Goal: Navigation & Orientation: Find specific page/section

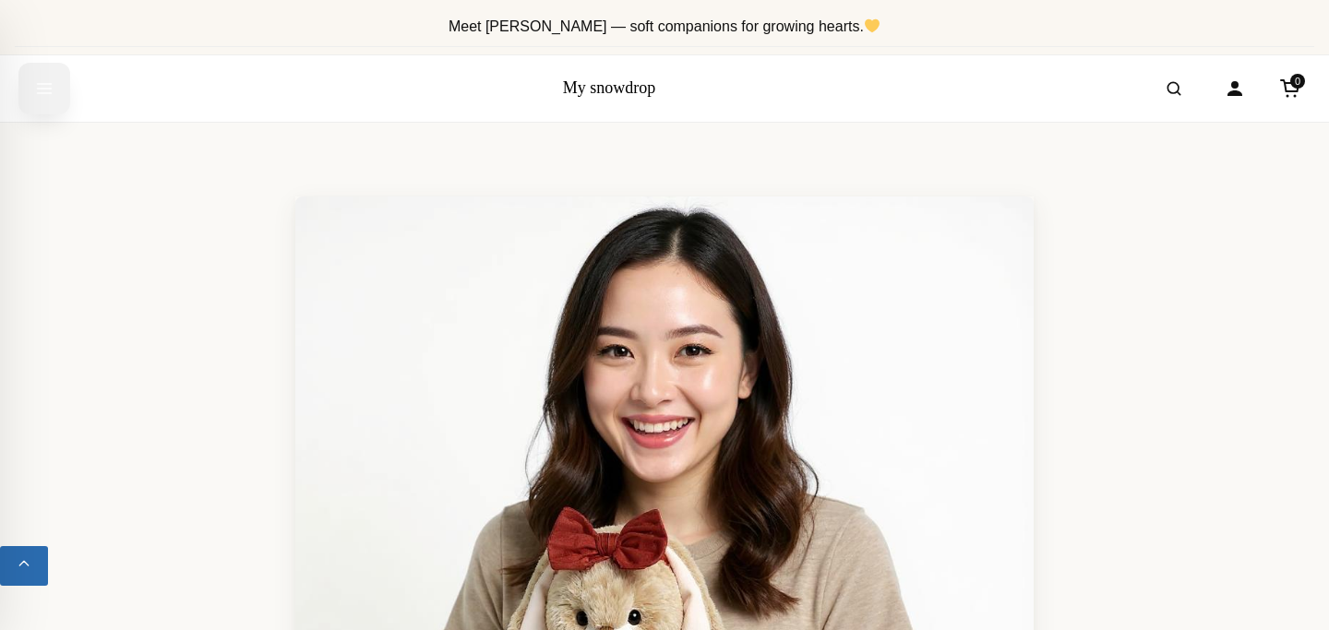
click at [44, 86] on icon "Open menu" at bounding box center [44, 88] width 18 height 33
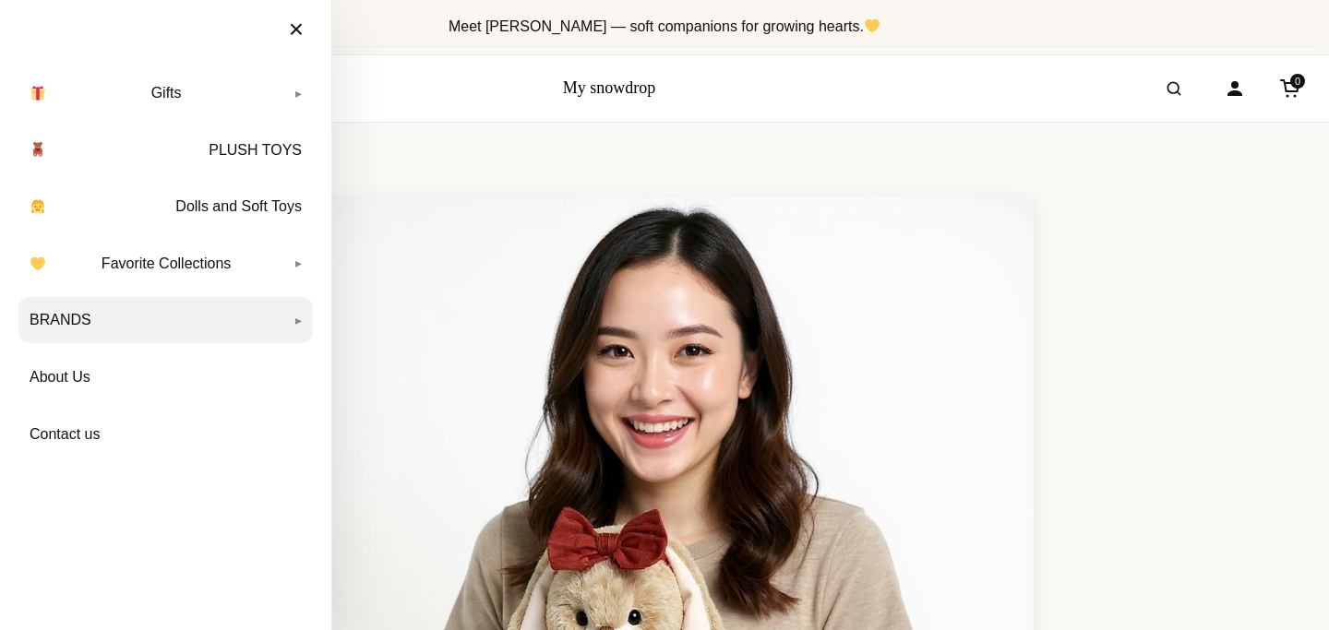
click at [189, 317] on link "BRANDS" at bounding box center [165, 320] width 294 height 46
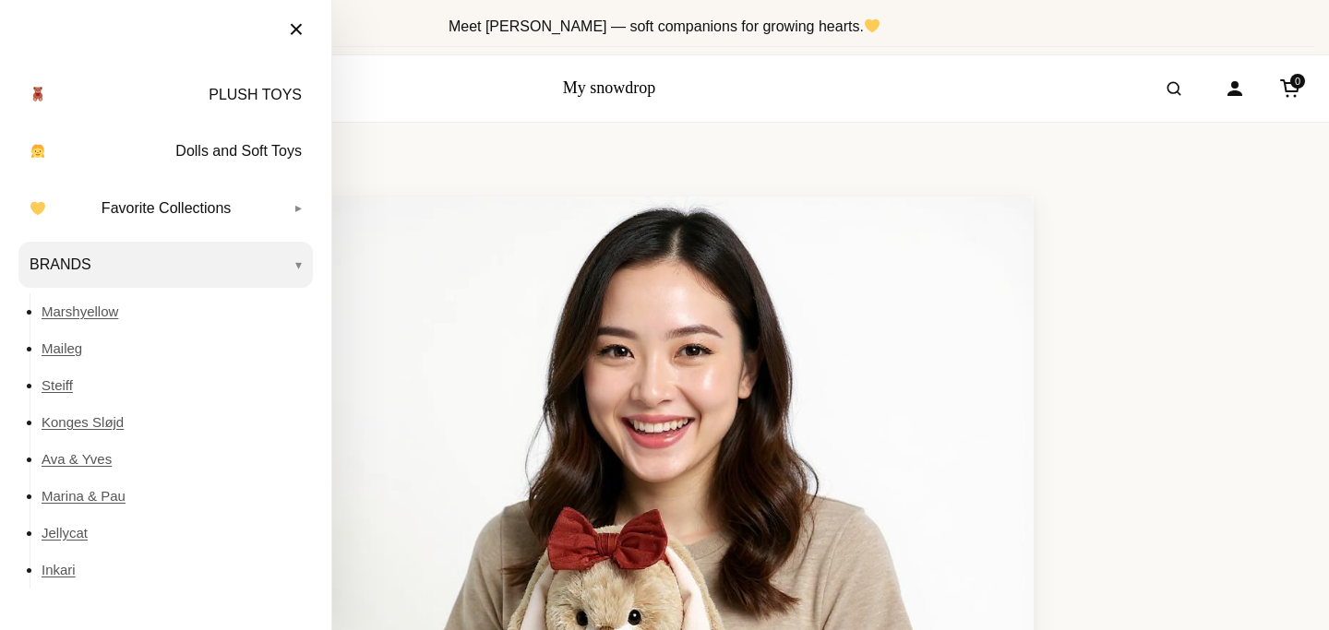
scroll to position [60, 0]
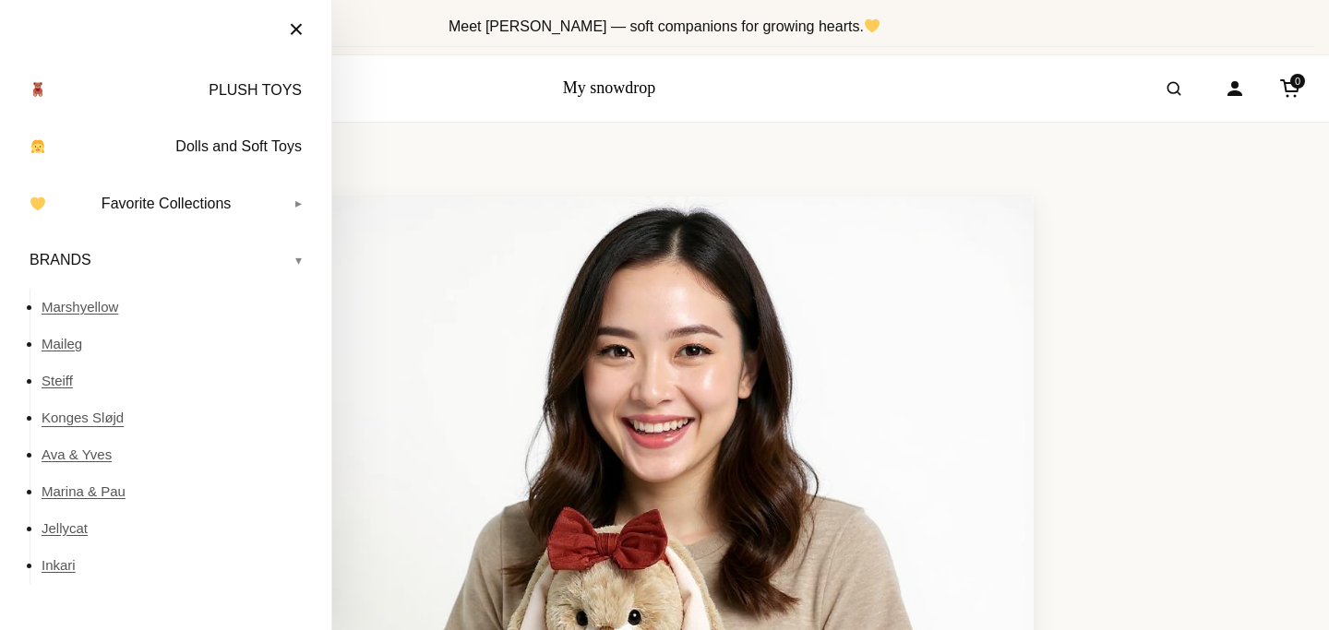
click at [77, 417] on link "Konges Sløjd" at bounding box center [177, 418] width 271 height 37
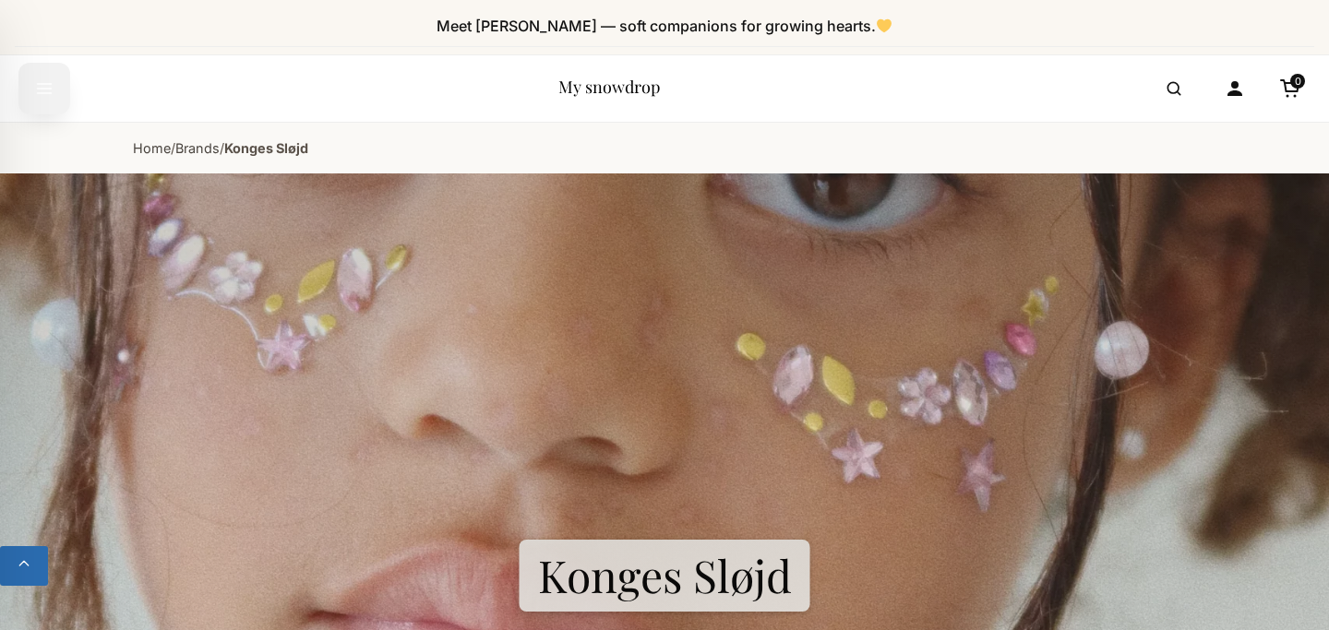
click at [47, 80] on icon "Open menu" at bounding box center [44, 88] width 18 height 33
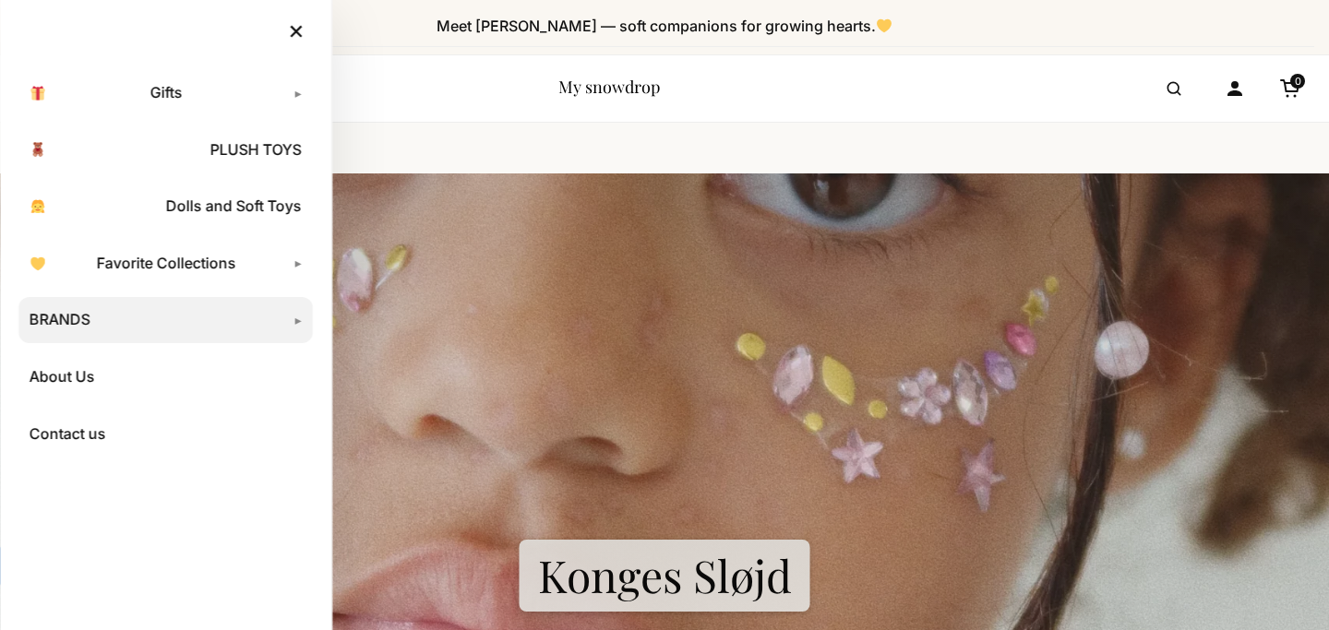
click at [87, 329] on link "BRANDS" at bounding box center [165, 320] width 294 height 46
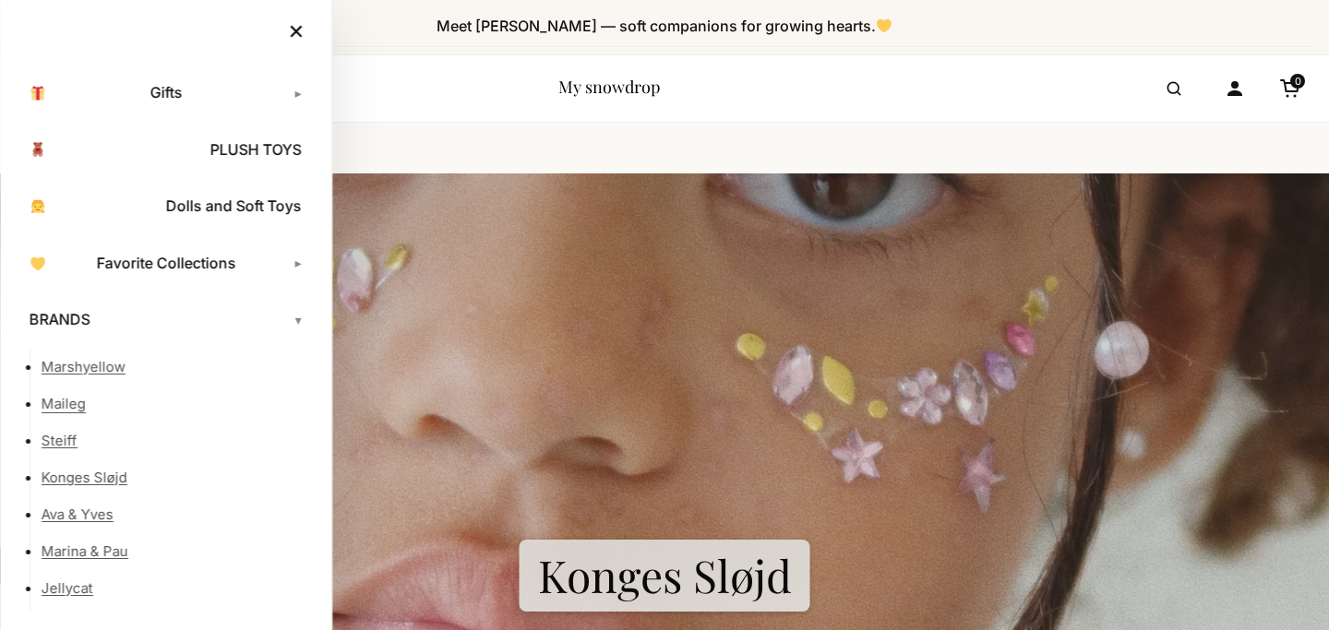
click at [71, 412] on link "Maileg" at bounding box center [177, 404] width 271 height 37
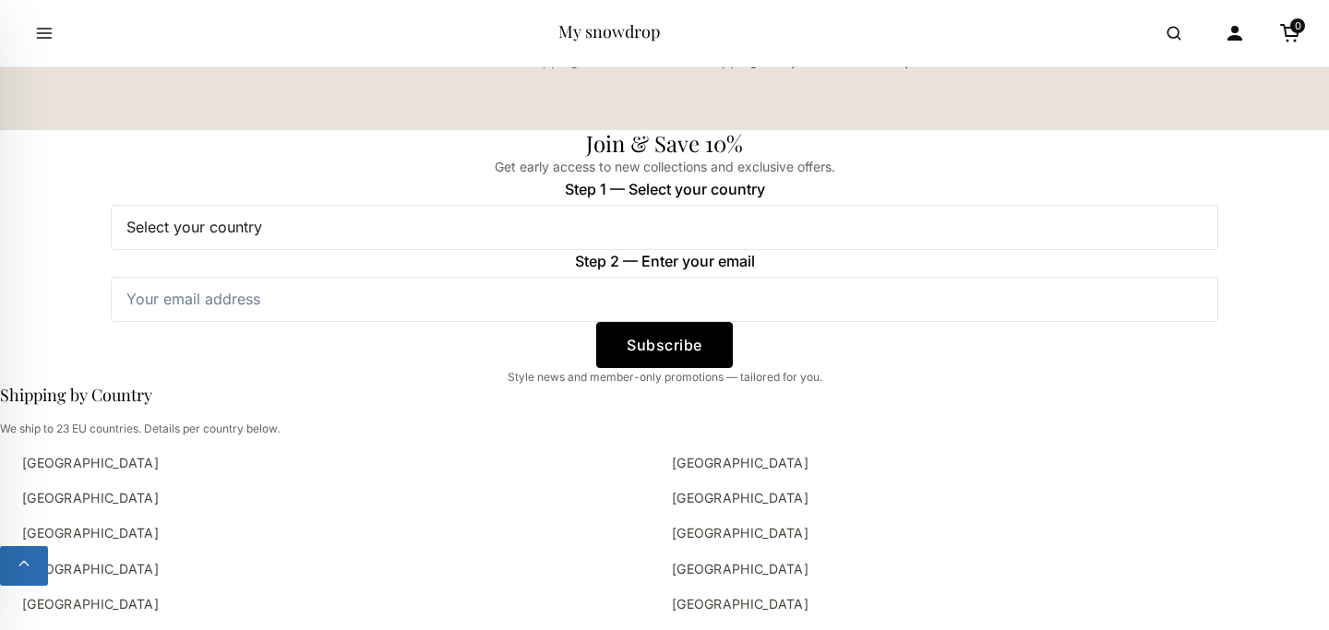
scroll to position [2637, 0]
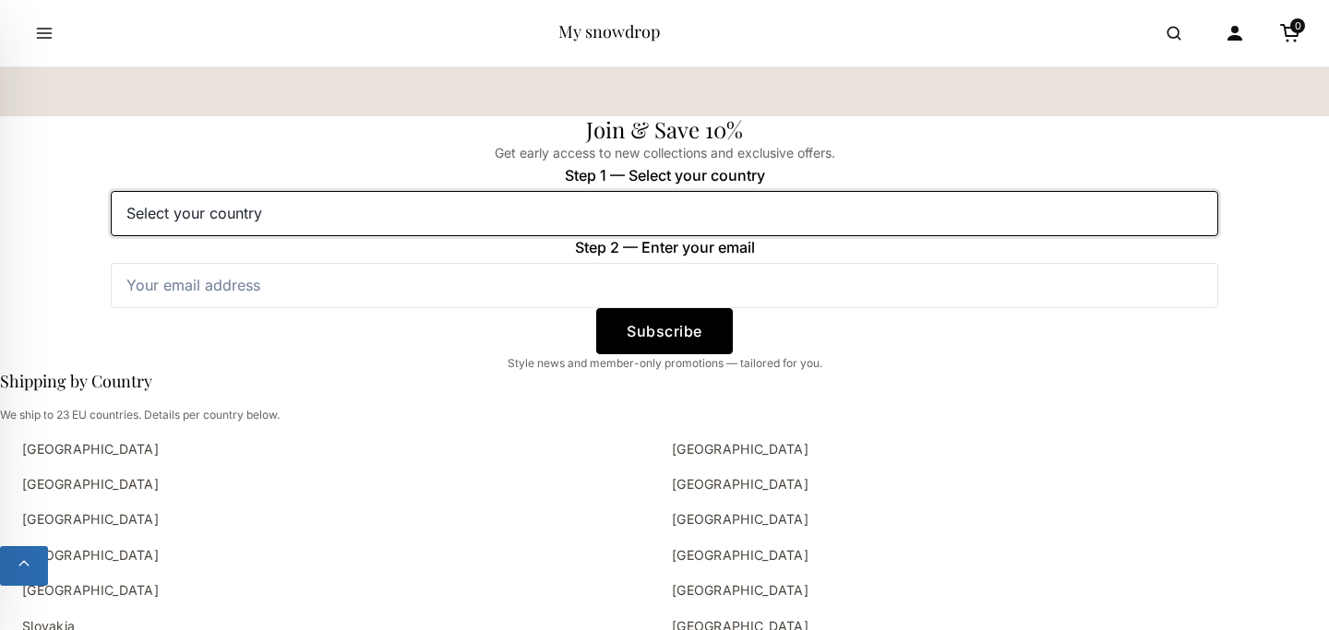
click at [593, 224] on select "Select your country Austria Belgium Bulgaria Croatia Czech Republic Denmark Est…" at bounding box center [664, 213] width 1107 height 44
select select "[GEOGRAPHIC_DATA]"
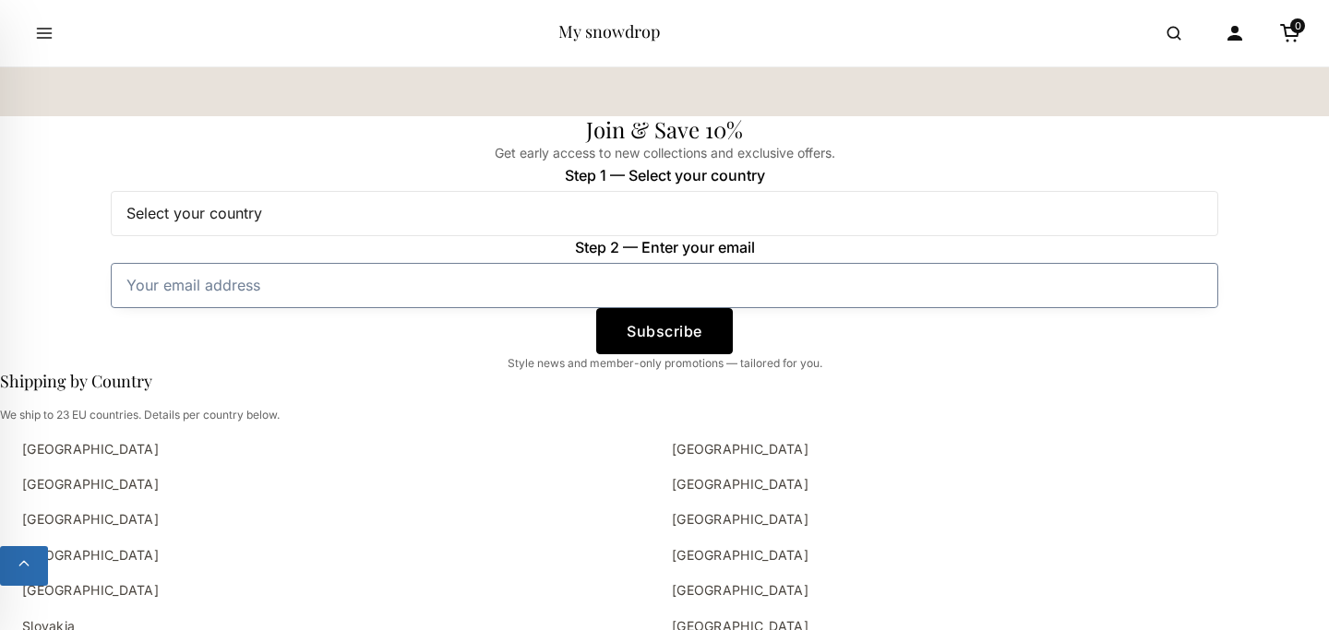
click at [431, 301] on input "Step 2 — Enter your email" at bounding box center [664, 285] width 1107 height 44
type input "t.deyana@gmail.com"
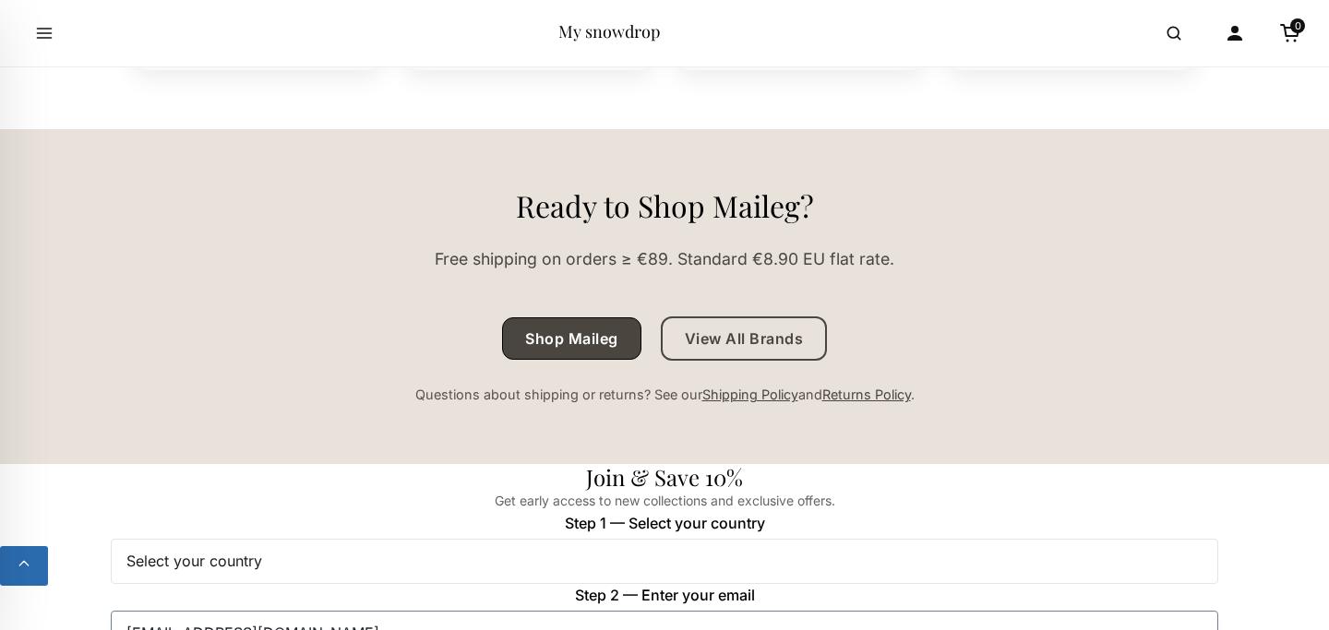
scroll to position [2277, 0]
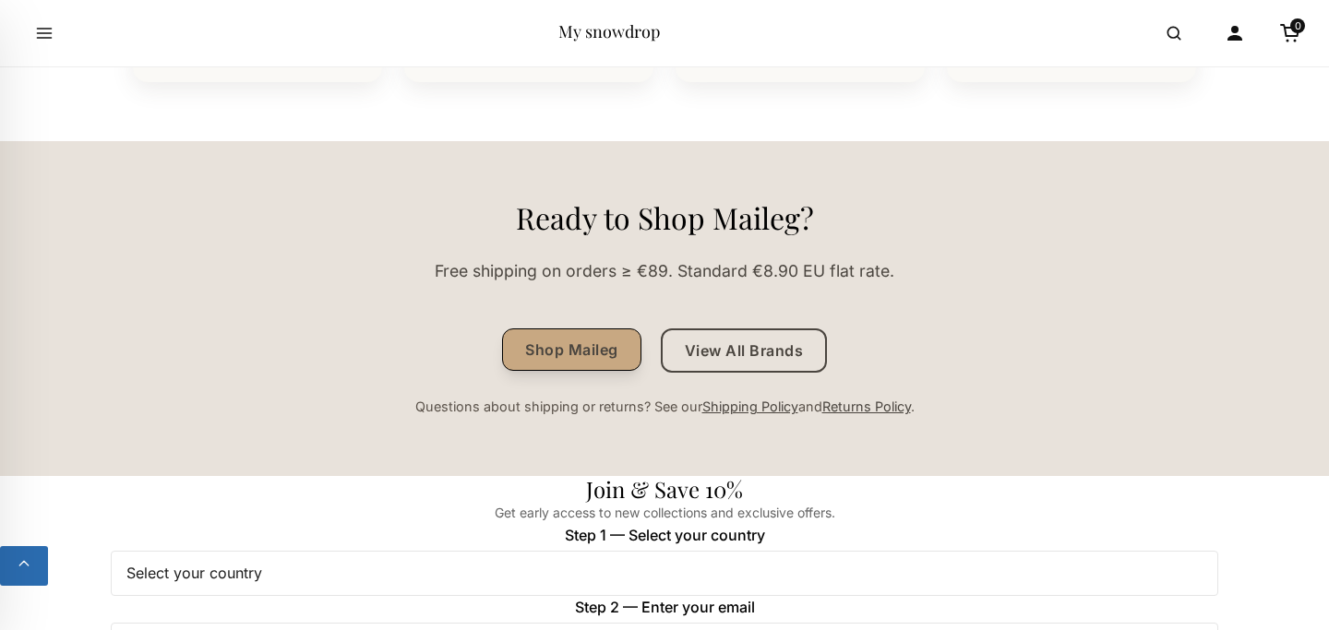
click at [592, 355] on link "Shop Maileg" at bounding box center [571, 350] width 139 height 42
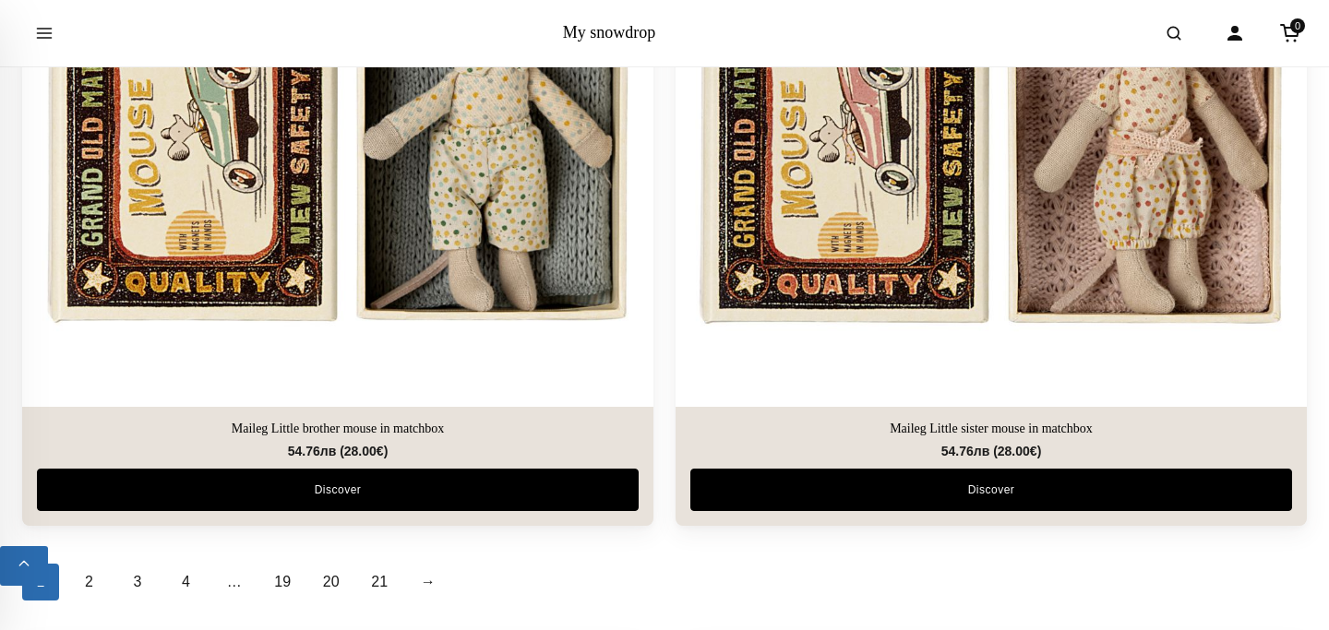
scroll to position [6374, 0]
